Goal: Task Accomplishment & Management: Manage account settings

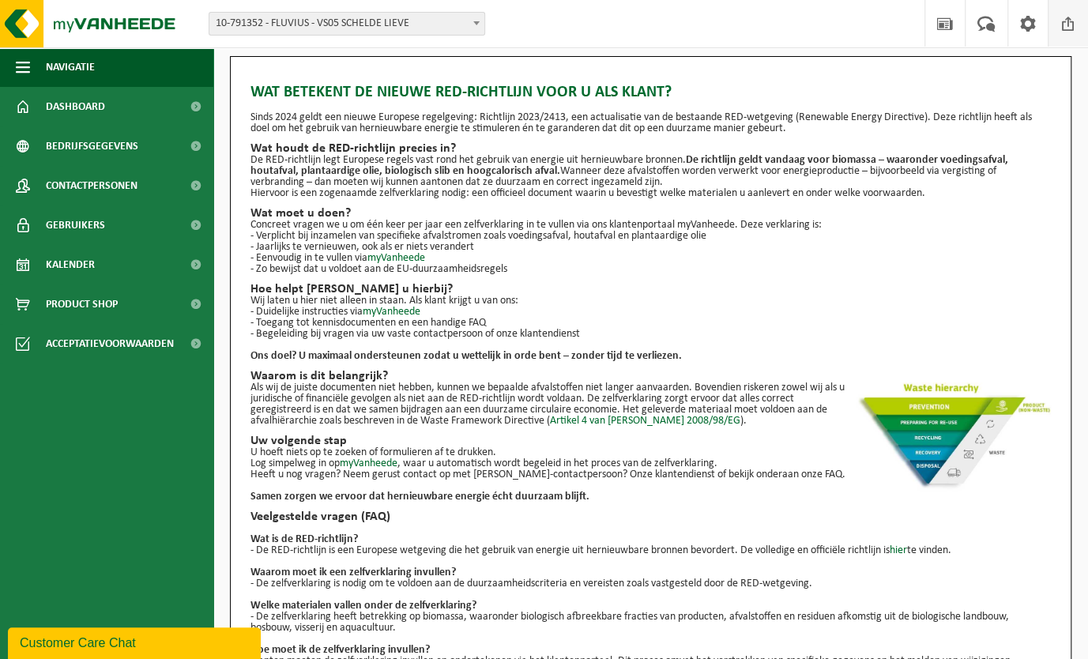
click at [1065, 18] on span at bounding box center [1068, 23] width 24 height 47
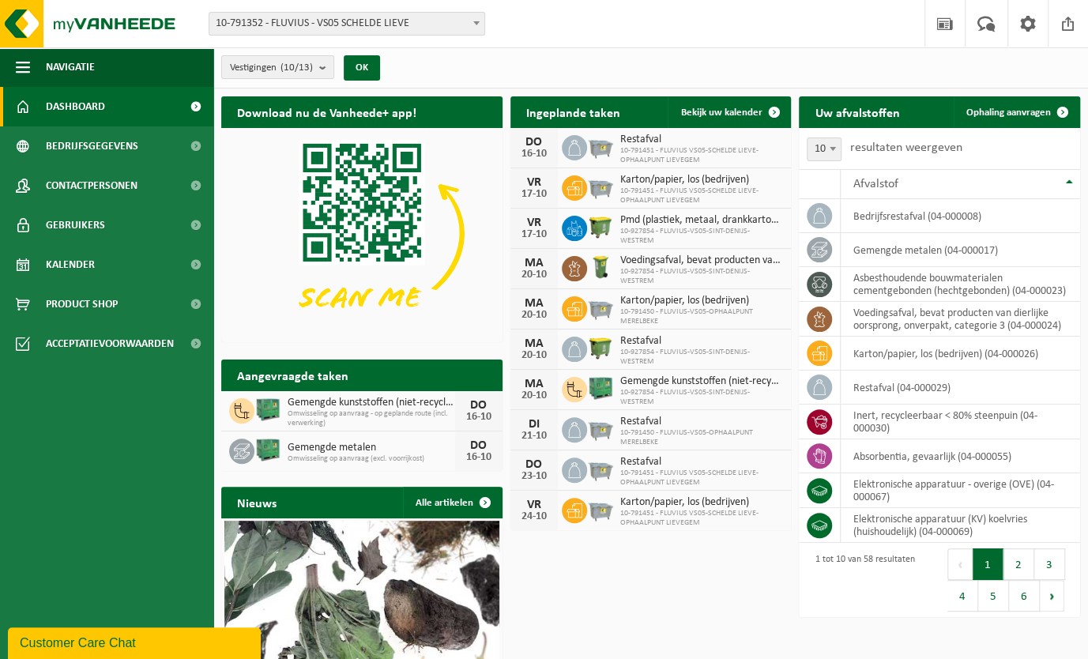
click at [477, 16] on span at bounding box center [476, 23] width 16 height 21
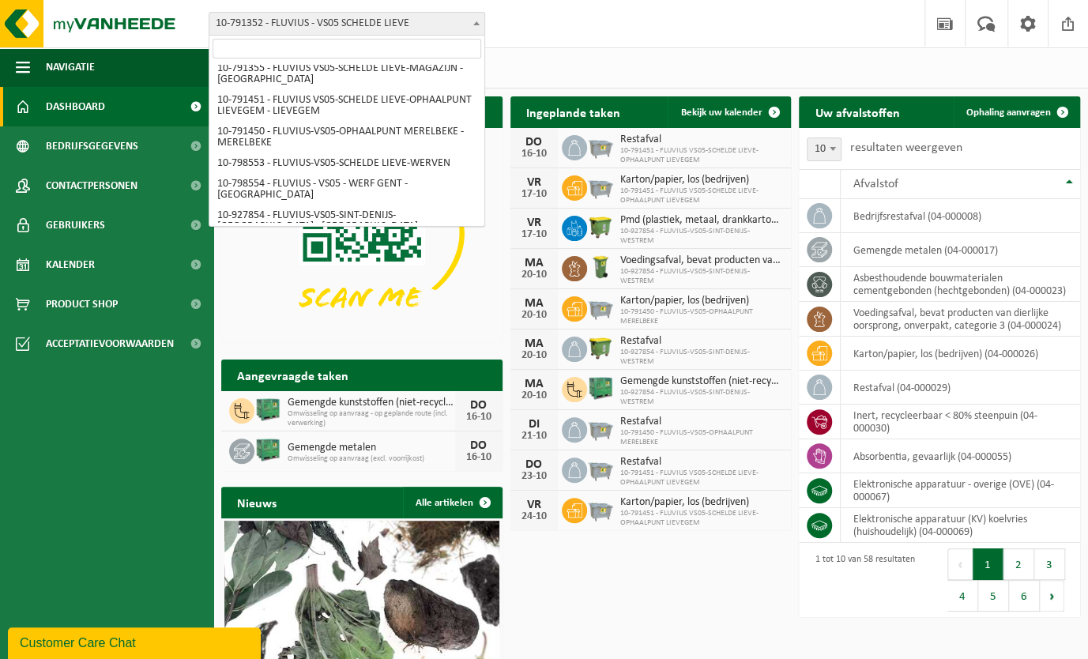
scroll to position [114, 0]
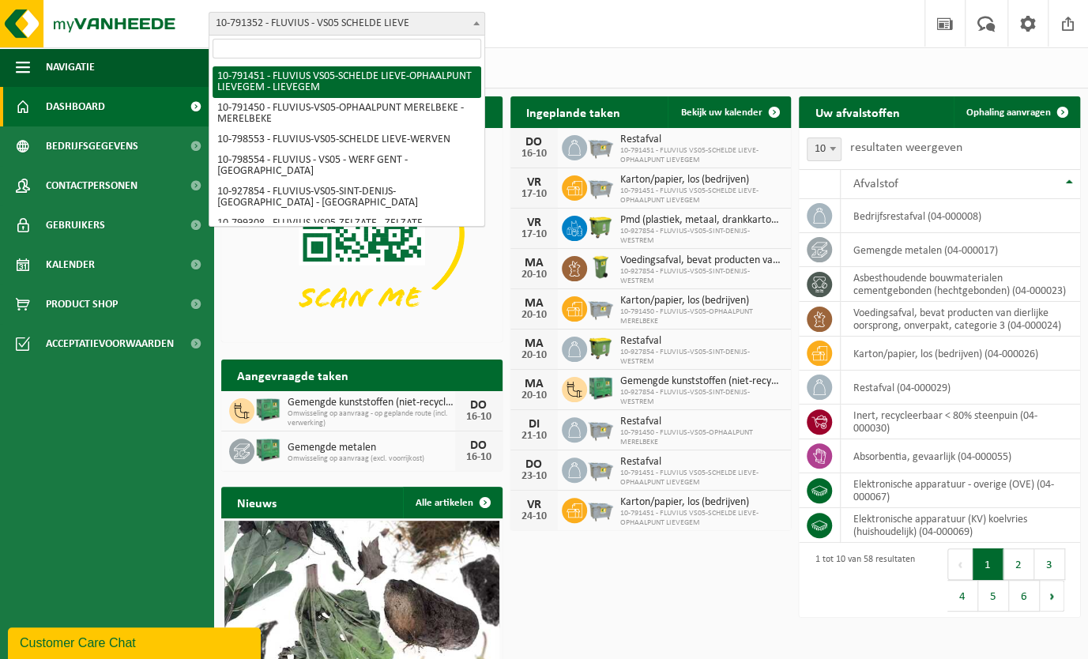
select select "30217"
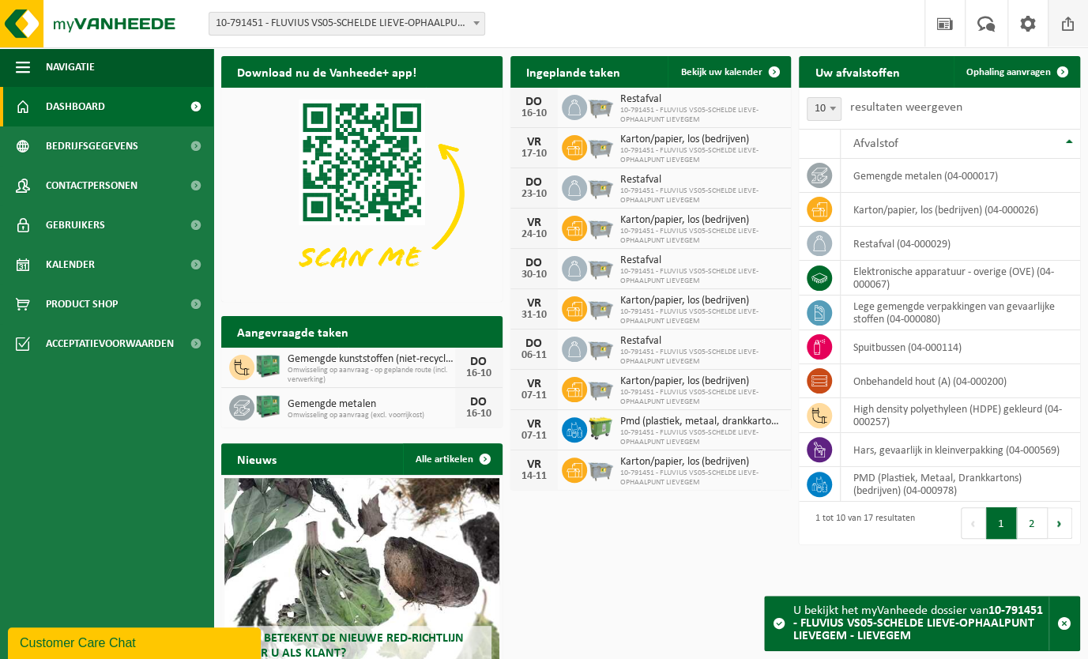
click at [1067, 19] on span at bounding box center [1068, 23] width 24 height 47
